Goal: Transaction & Acquisition: Purchase product/service

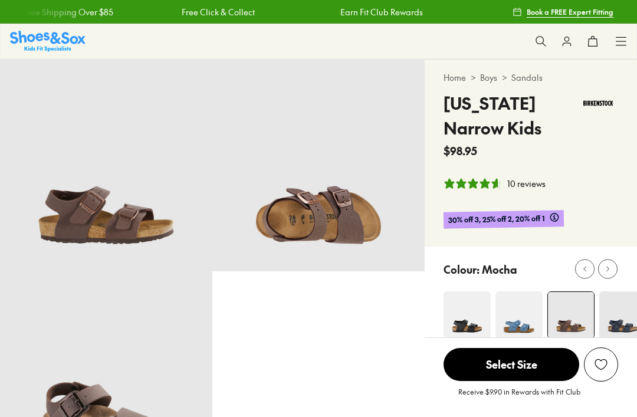
select select "*"
click at [619, 38] on icon at bounding box center [622, 41] width 12 height 12
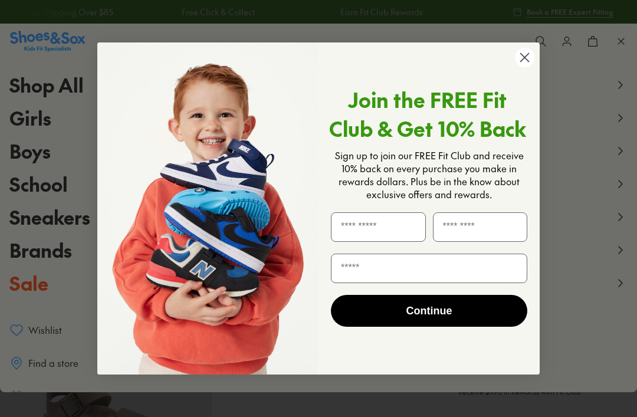
click at [527, 63] on circle "Close dialog" at bounding box center [524, 57] width 19 height 19
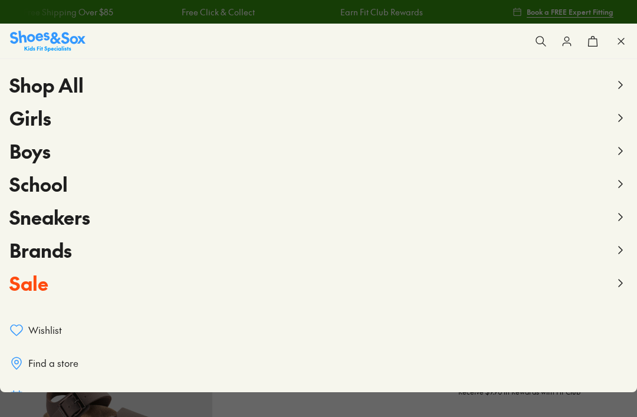
click at [80, 155] on button "Boys" at bounding box center [318, 151] width 619 height 33
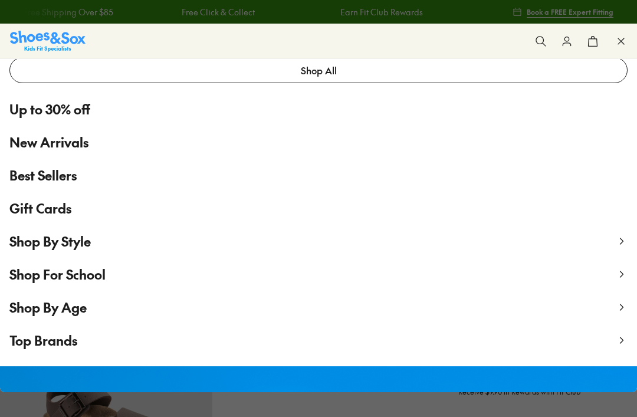
scroll to position [51, 0]
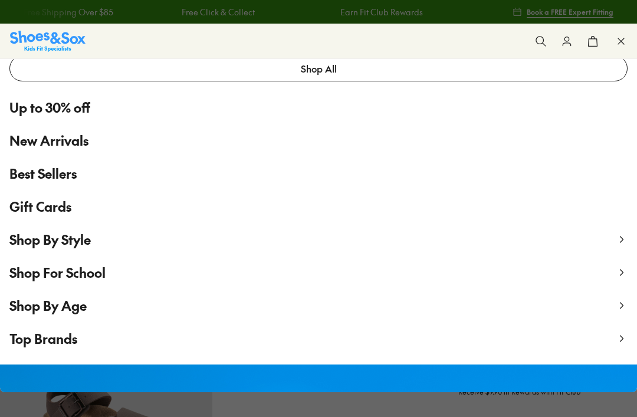
click at [76, 343] on span "Top Brands" at bounding box center [43, 339] width 68 height 18
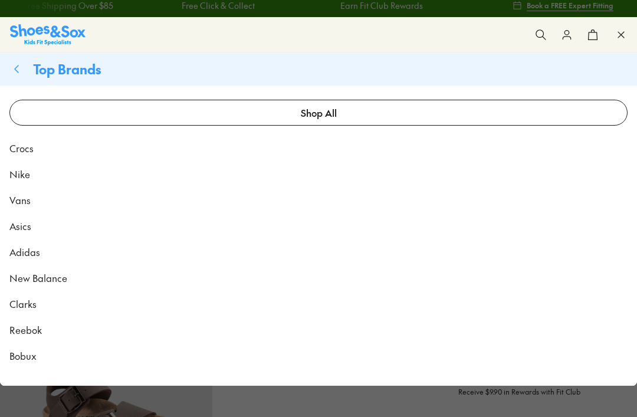
scroll to position [6, 0]
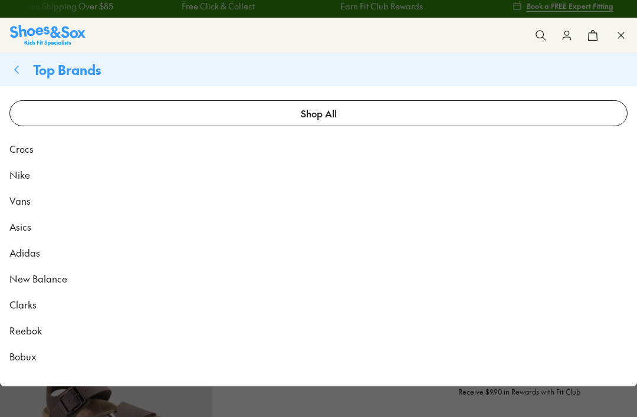
click at [308, 115] on link "Shop All" at bounding box center [318, 113] width 619 height 26
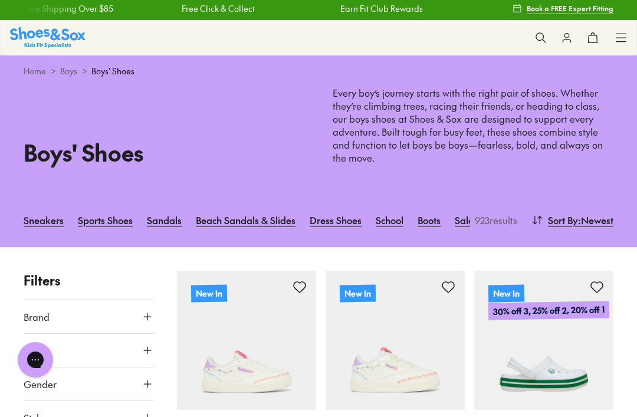
click at [143, 307] on button "Brand" at bounding box center [89, 316] width 130 height 33
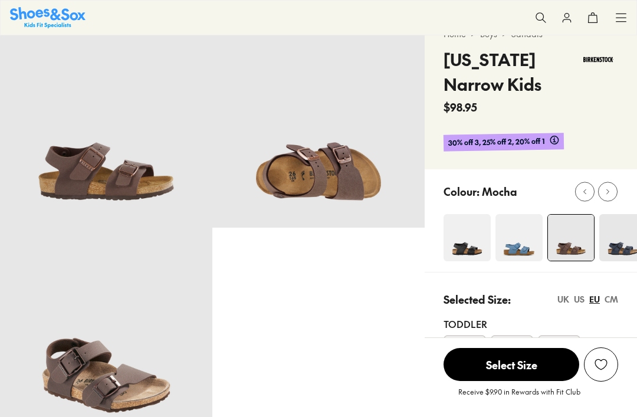
select select "*"
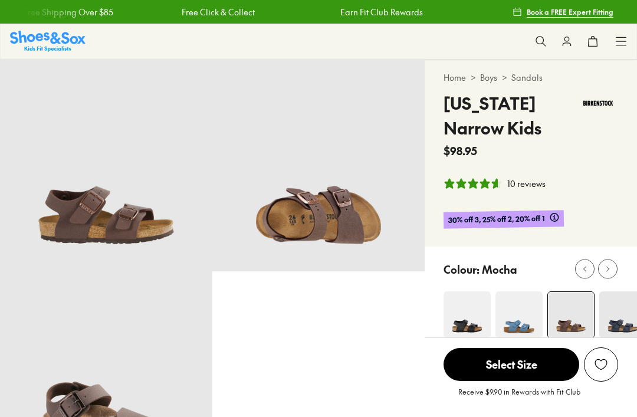
select select "*"
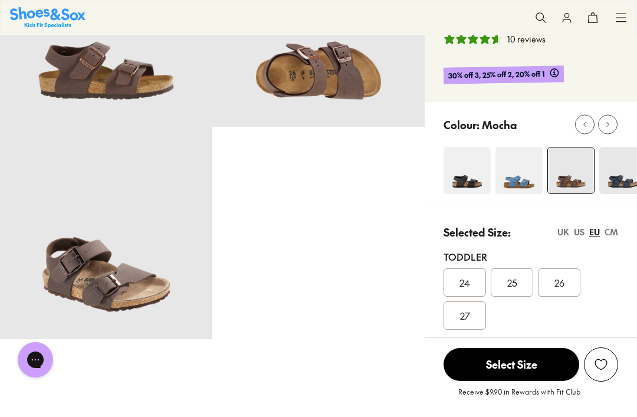
click at [566, 234] on div "UK" at bounding box center [564, 232] width 12 height 12
click at [615, 231] on div "CM" at bounding box center [612, 232] width 14 height 12
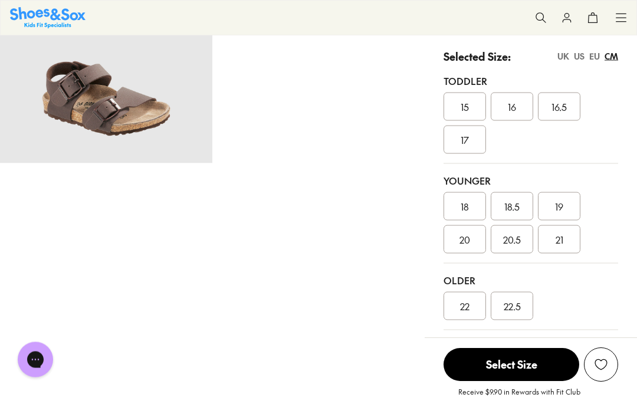
scroll to position [321, 0]
click at [516, 306] on span "22.5" at bounding box center [512, 306] width 17 height 14
